Goal: Task Accomplishment & Management: Complete application form

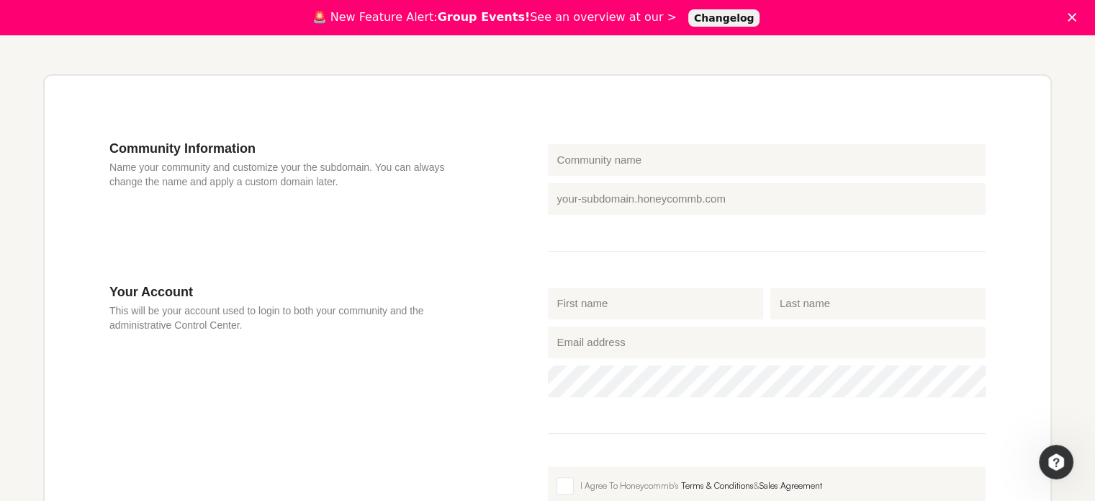
scroll to position [415, 0]
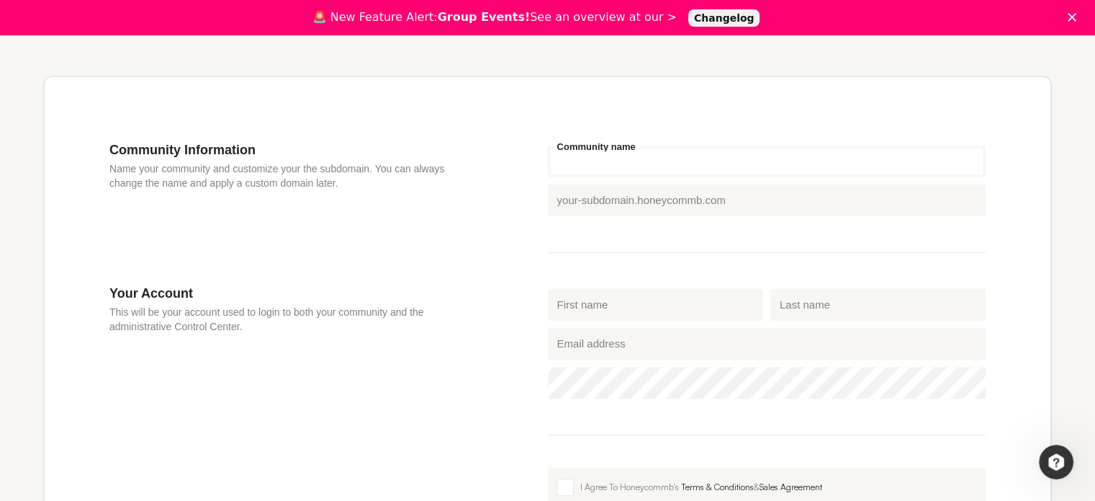
click at [583, 174] on input "Community name" at bounding box center [767, 161] width 439 height 32
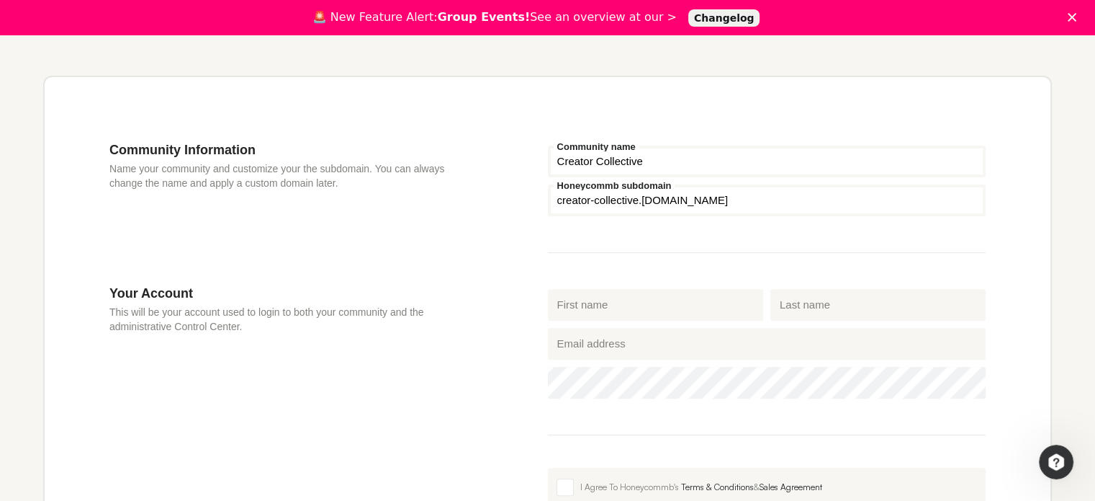
type input "Creator Collective"
click at [610, 312] on input "First name" at bounding box center [655, 305] width 215 height 32
type input "[PERSON_NAME]"
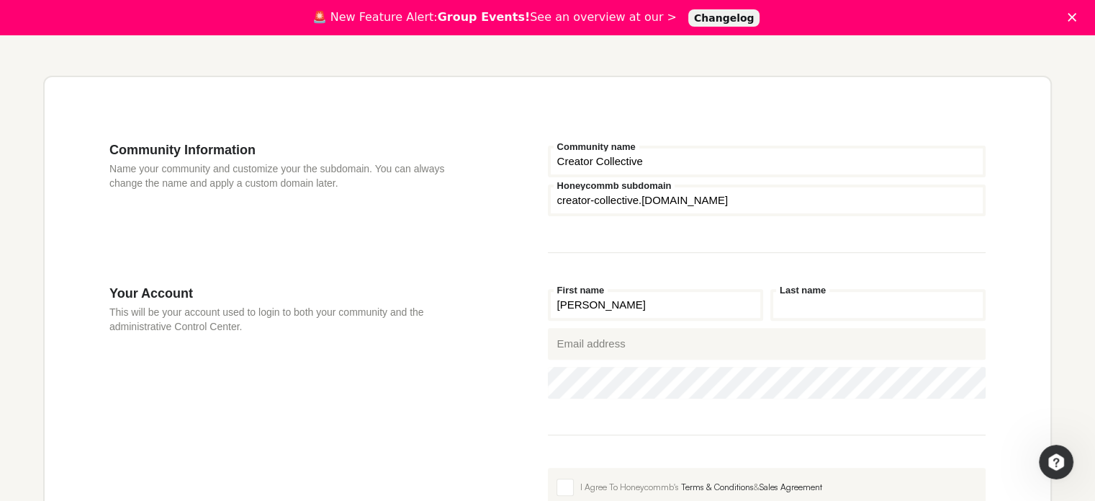
click at [792, 315] on input "Last name" at bounding box center [878, 305] width 215 height 32
type input "[PERSON_NAME]"
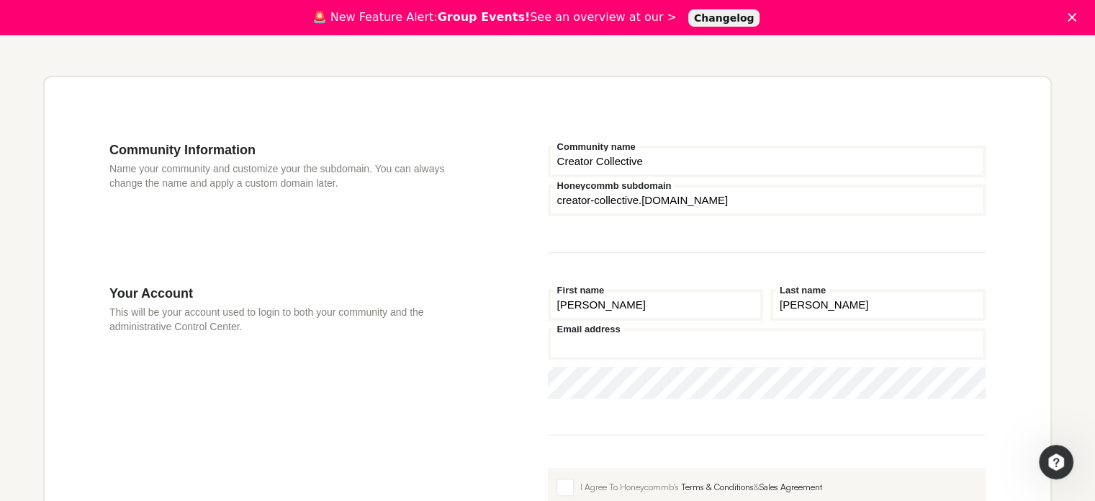
click at [650, 349] on input "Email address" at bounding box center [767, 344] width 439 height 32
type input "[PERSON_NAME][EMAIL_ADDRESS][DOMAIN_NAME]"
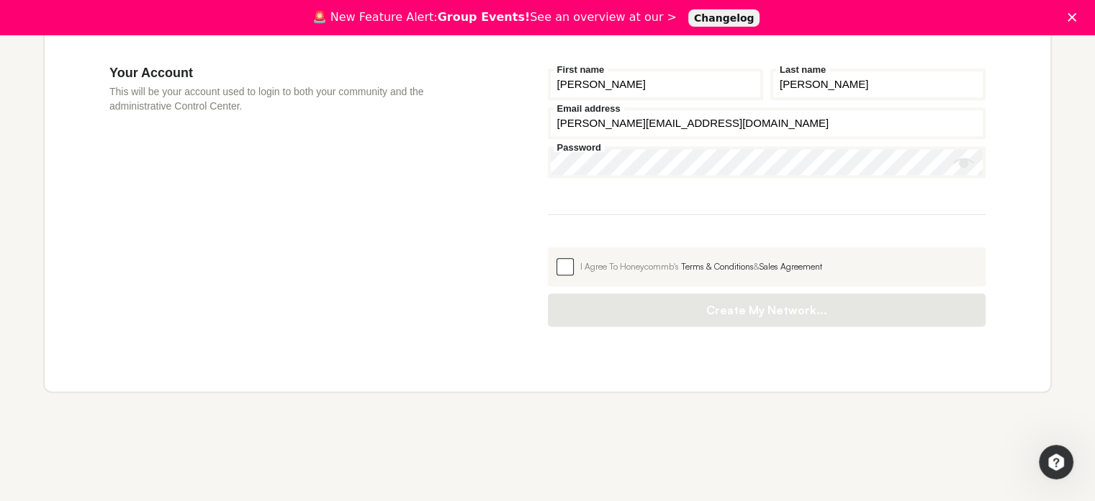
click at [559, 259] on span at bounding box center [565, 266] width 17 height 17
click at [548, 247] on input "I Agree To Honeycommb's Terms & Conditions & Sales Agreement" at bounding box center [548, 247] width 0 height 0
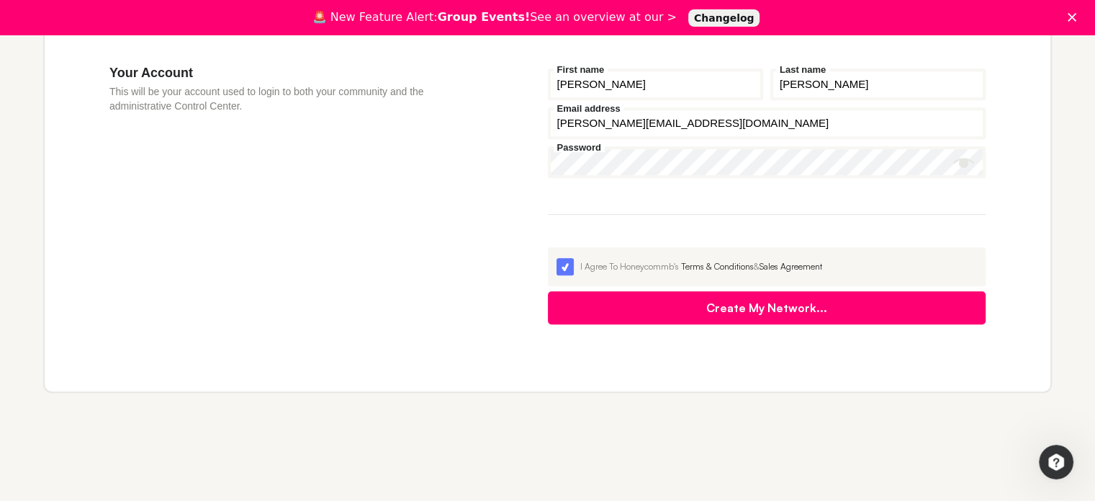
click at [763, 316] on button "Create My Network..." at bounding box center [767, 307] width 439 height 33
